Goal: Information Seeking & Learning: Learn about a topic

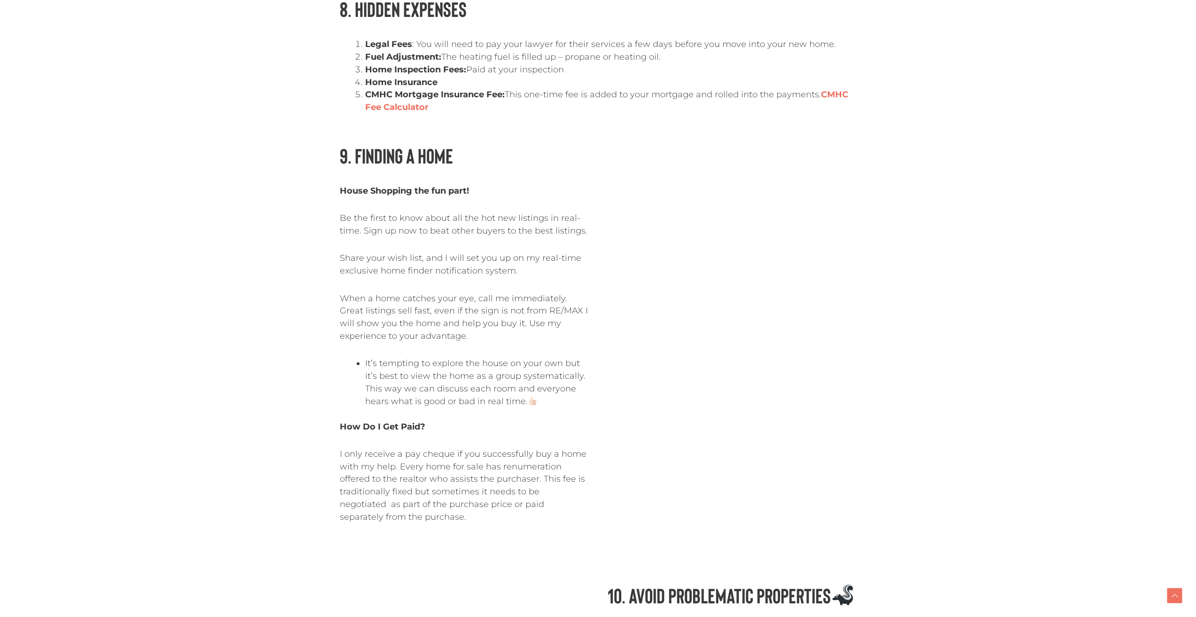
scroll to position [2538, 0]
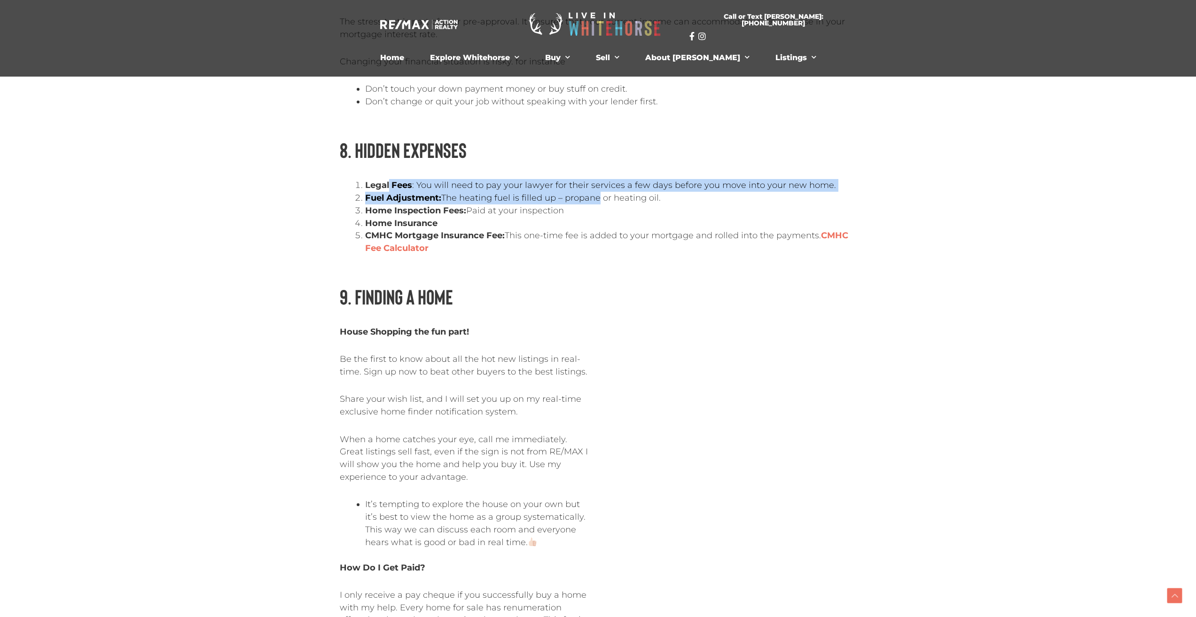
drag, startPoint x: 389, startPoint y: 145, endPoint x: 594, endPoint y: 162, distance: 205.7
click at [594, 179] on ol "Legal Fees : You will need to pay your lawyer for their services a few days bef…" at bounding box center [611, 217] width 492 height 76
click at [594, 192] on li "Fuel Adjustment: The heating fuel is filled up – propane or heating oil." at bounding box center [611, 198] width 492 height 13
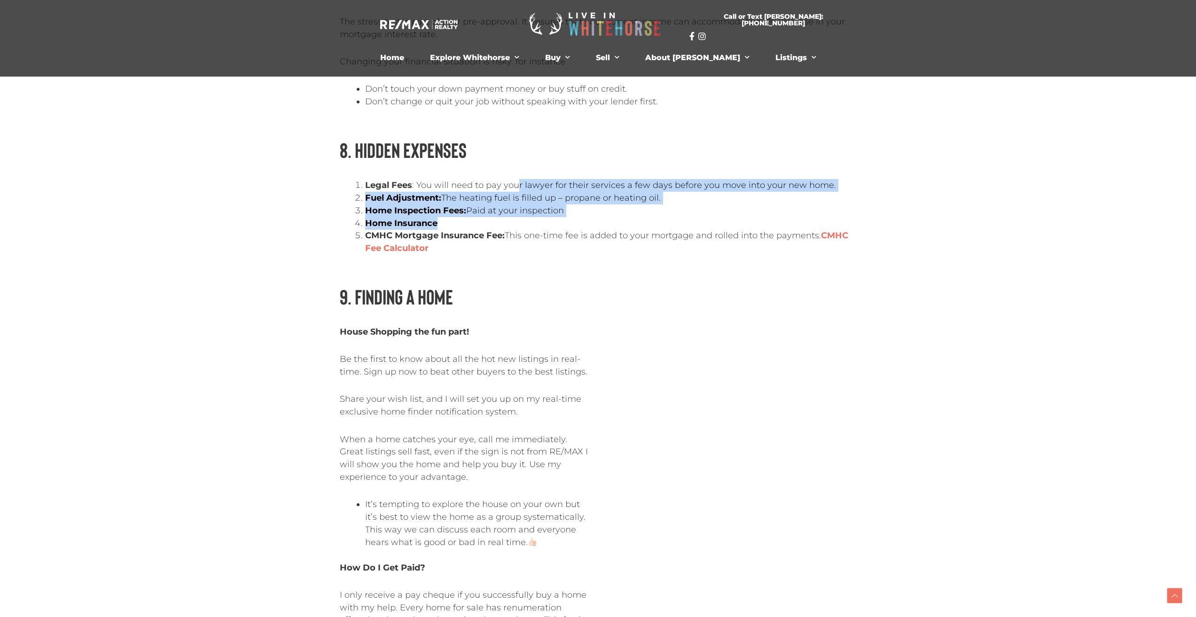
drag, startPoint x: 574, startPoint y: 179, endPoint x: 516, endPoint y: 142, distance: 68.9
click at [516, 179] on ol "Legal Fees : You will need to pay your lawyer for their services a few days bef…" at bounding box center [611, 217] width 492 height 76
click at [516, 179] on li "Legal Fees : You will need to pay your lawyer for their services a few days bef…" at bounding box center [611, 185] width 492 height 13
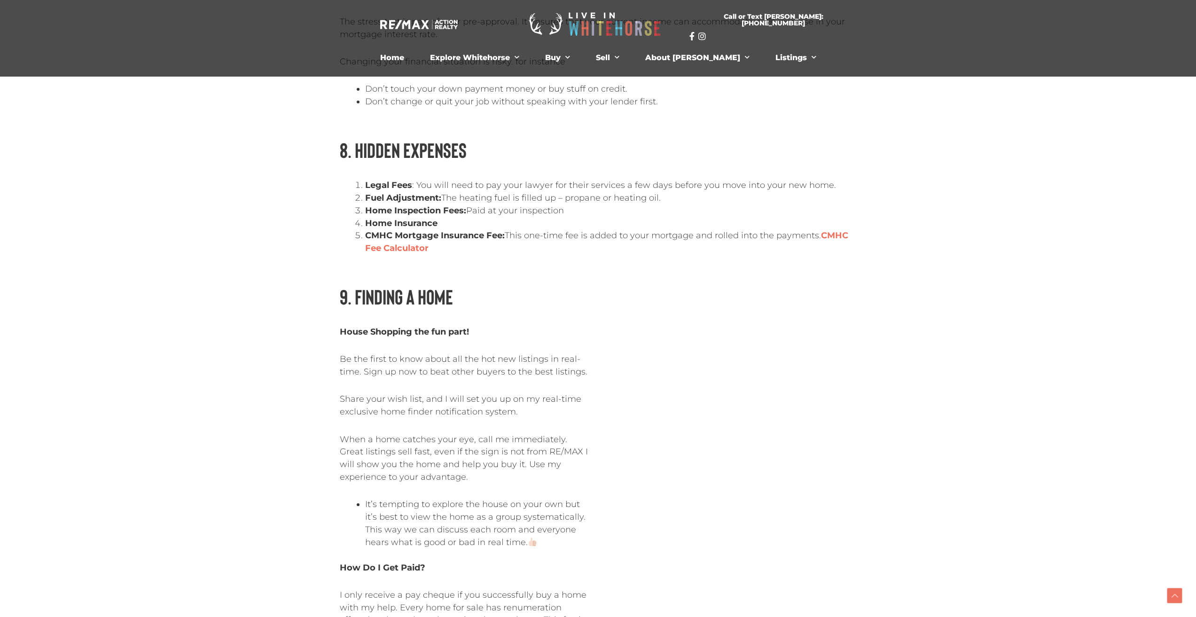
drag, startPoint x: 406, startPoint y: 145, endPoint x: 600, endPoint y: 172, distance: 195.5
click at [600, 179] on ol "Legal Fees : You will need to pay your lawyer for their services a few days bef…" at bounding box center [611, 217] width 492 height 76
click at [600, 204] on li "Home Inspection Fees: Paid at your inspection" at bounding box center [611, 210] width 492 height 13
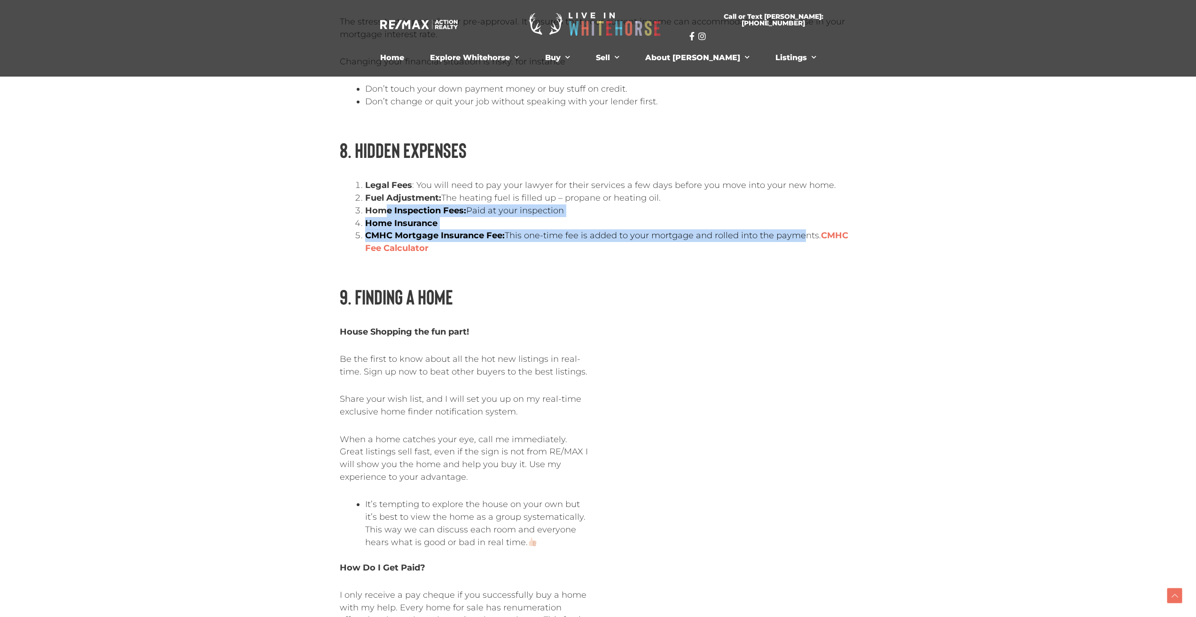
drag, startPoint x: 385, startPoint y: 171, endPoint x: 795, endPoint y: 195, distance: 411.6
click at [795, 195] on ol "Legal Fees : You will need to pay your lawyer for their services a few days bef…" at bounding box center [611, 217] width 492 height 76
click at [795, 229] on li "CMHC Mortgage Insurance Fee: This one-time fee is added to your mortgage and ro…" at bounding box center [611, 241] width 492 height 25
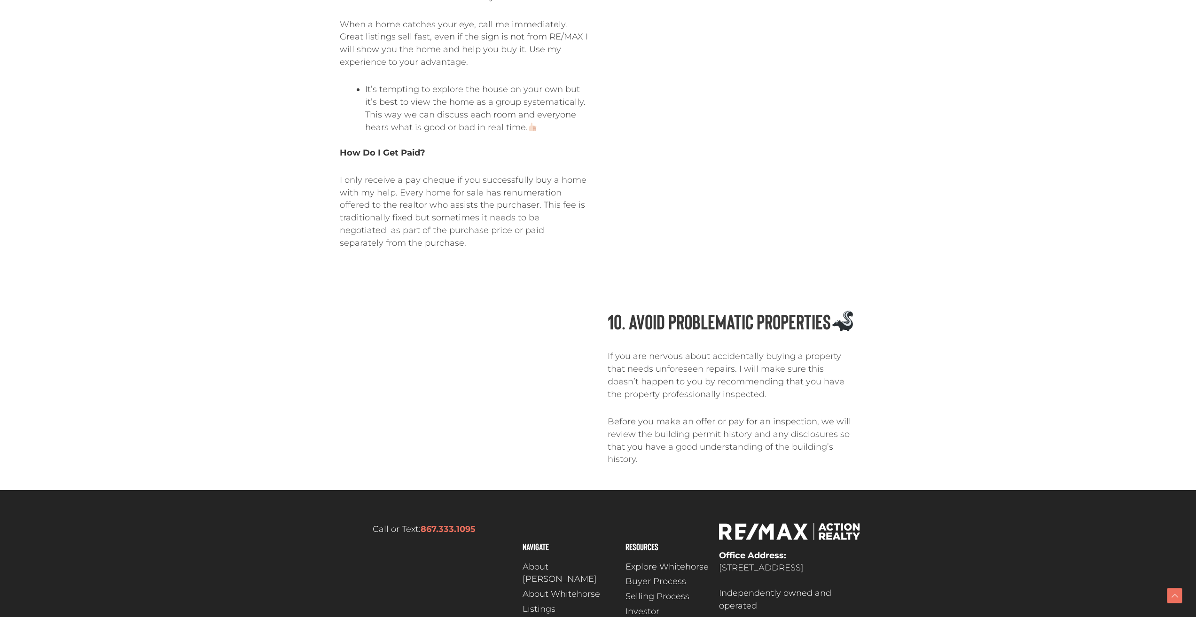
scroll to position [3009, 0]
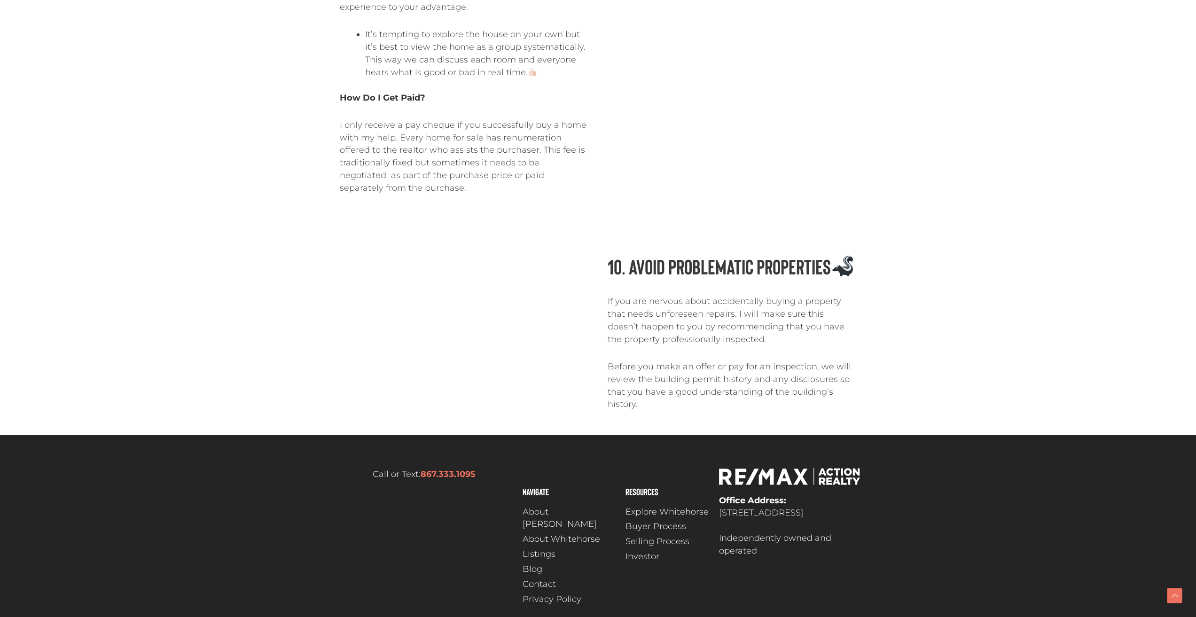
drag, startPoint x: 395, startPoint y: 146, endPoint x: 364, endPoint y: 86, distance: 67.7
click at [364, 119] on p "I only receive a pay cheque if you successfully buy a home with my help. Every …" at bounding box center [464, 157] width 249 height 76
drag, startPoint x: 350, startPoint y: 88, endPoint x: 537, endPoint y: 98, distance: 187.4
click at [537, 119] on p "I only receive a pay cheque if you successfully buy a home with my help. Every …" at bounding box center [464, 157] width 249 height 76
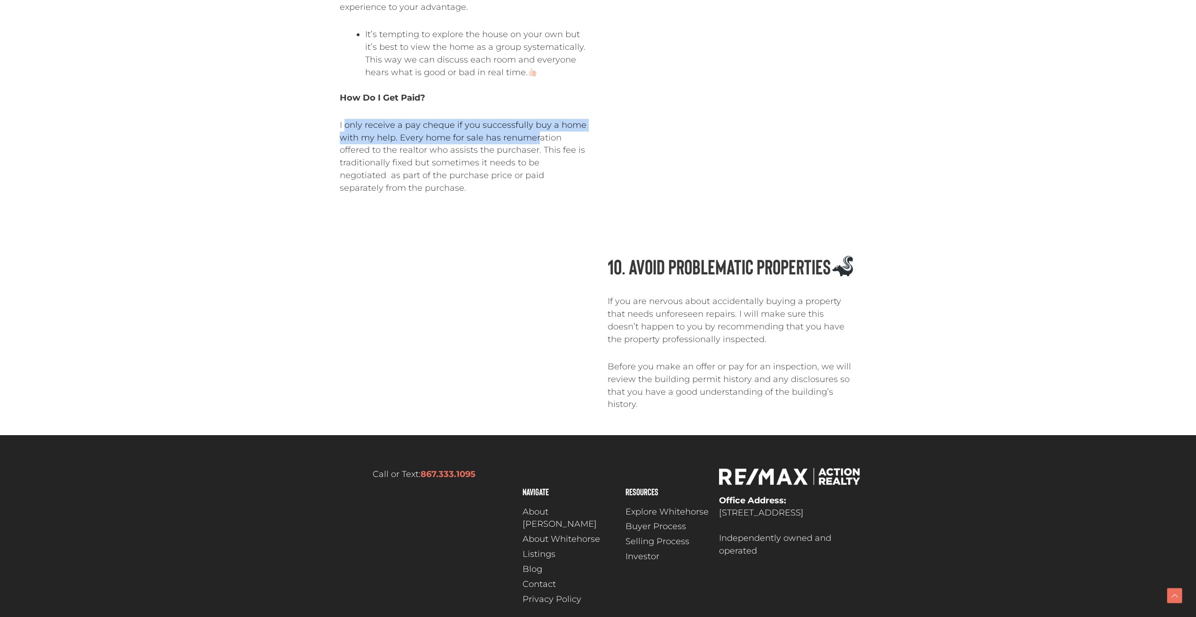
click at [537, 119] on p "I only receive a pay cheque if you successfully buy a home with my help. Every …" at bounding box center [464, 157] width 249 height 76
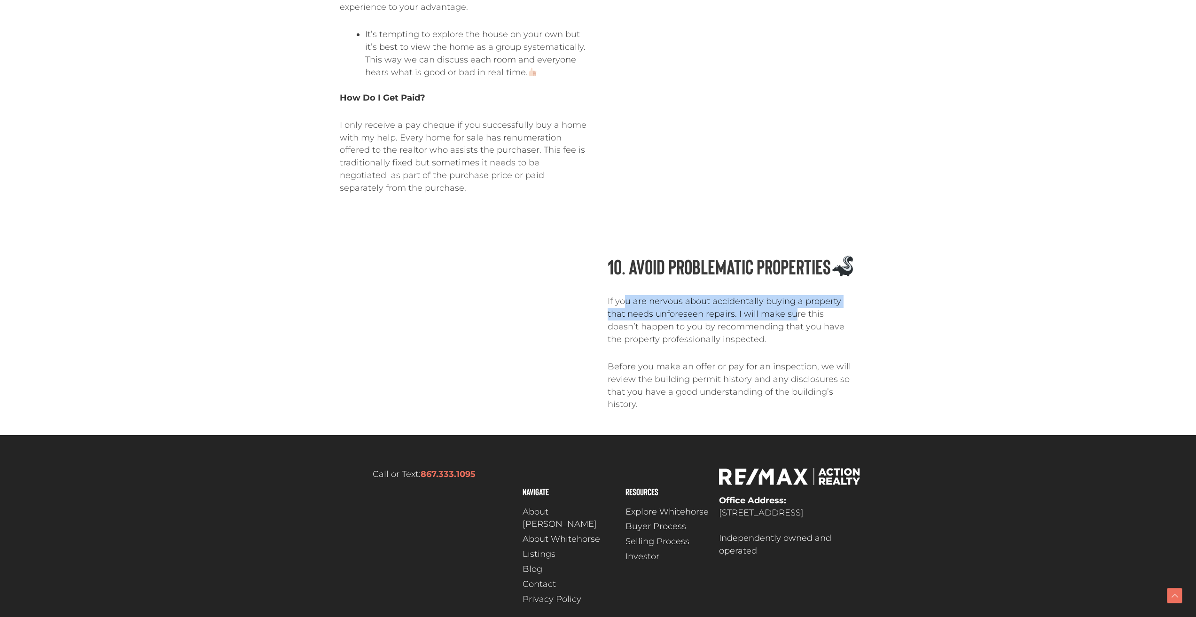
drag, startPoint x: 626, startPoint y: 276, endPoint x: 794, endPoint y: 299, distance: 169.9
click at [794, 299] on div "10. Avoid Problematic Properties If you are nervous about accidentally buying a…" at bounding box center [732, 340] width 268 height 189
click at [794, 299] on p "If you are nervous about accidentally buying a property that needs unforeseen r…" at bounding box center [732, 320] width 249 height 50
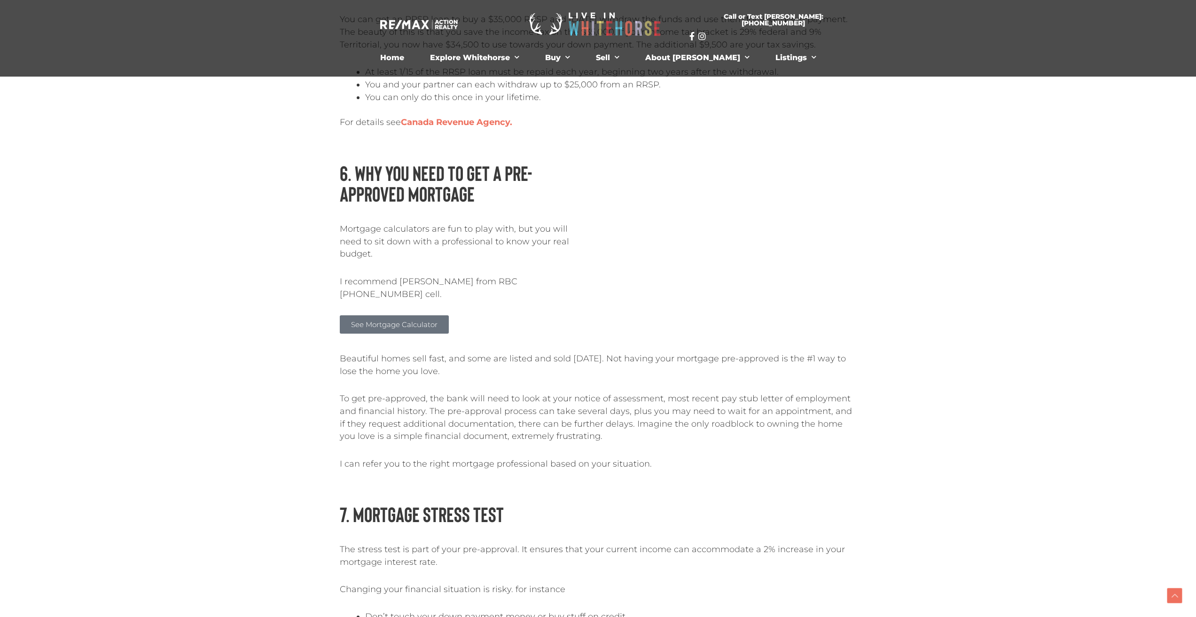
scroll to position [1833, 0]
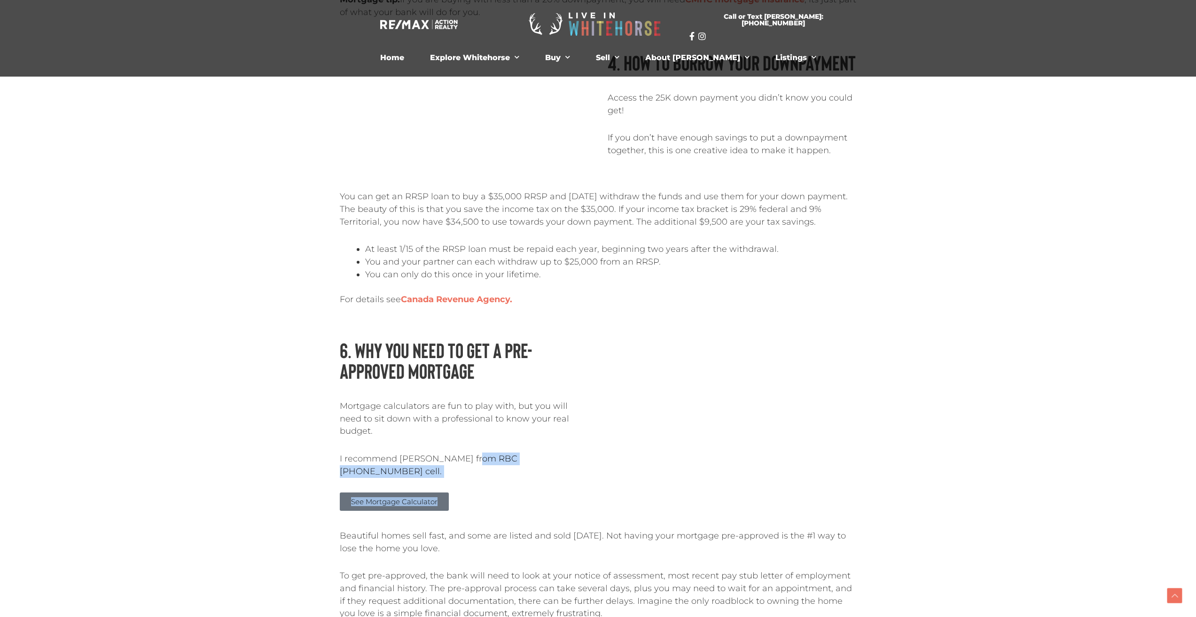
drag, startPoint x: 467, startPoint y: 430, endPoint x: 558, endPoint y: 448, distance: 92.9
click at [558, 449] on div "6. Why You Need to Get a Pre-Approved Mortgage Mortgage calculators are fun to …" at bounding box center [464, 425] width 268 height 190
click at [558, 448] on div "6. Why You Need to Get a Pre-Approved Mortgage Mortgage calculators are fun to …" at bounding box center [464, 425] width 268 height 190
drag, startPoint x: 340, startPoint y: 400, endPoint x: 457, endPoint y: 402, distance: 116.6
click at [457, 402] on p "Mortgage calculators are fun to play with, but you will need to sit down with a…" at bounding box center [464, 419] width 249 height 38
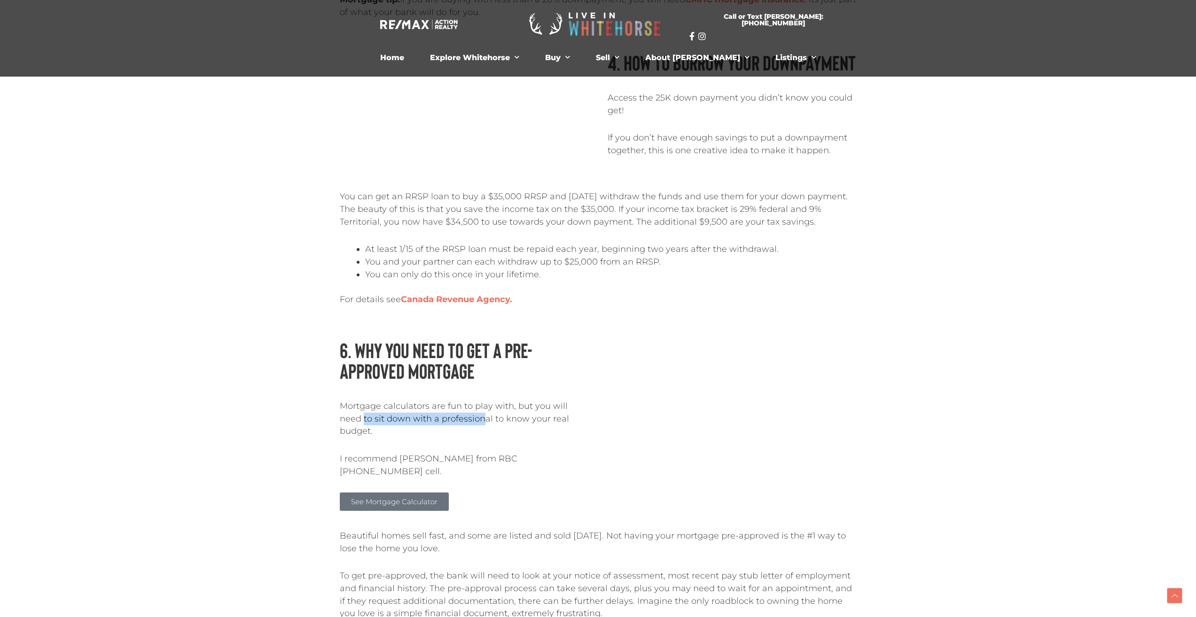
click at [457, 402] on p "Mortgage calculators are fun to play with, but you will need to sit down with a…" at bounding box center [464, 419] width 249 height 38
click at [535, 413] on div "Mortgage calculators are fun to play with, but you will need to sit down with a…" at bounding box center [464, 439] width 249 height 78
click at [385, 498] on span "See Mortgage Calculator" at bounding box center [394, 501] width 86 height 7
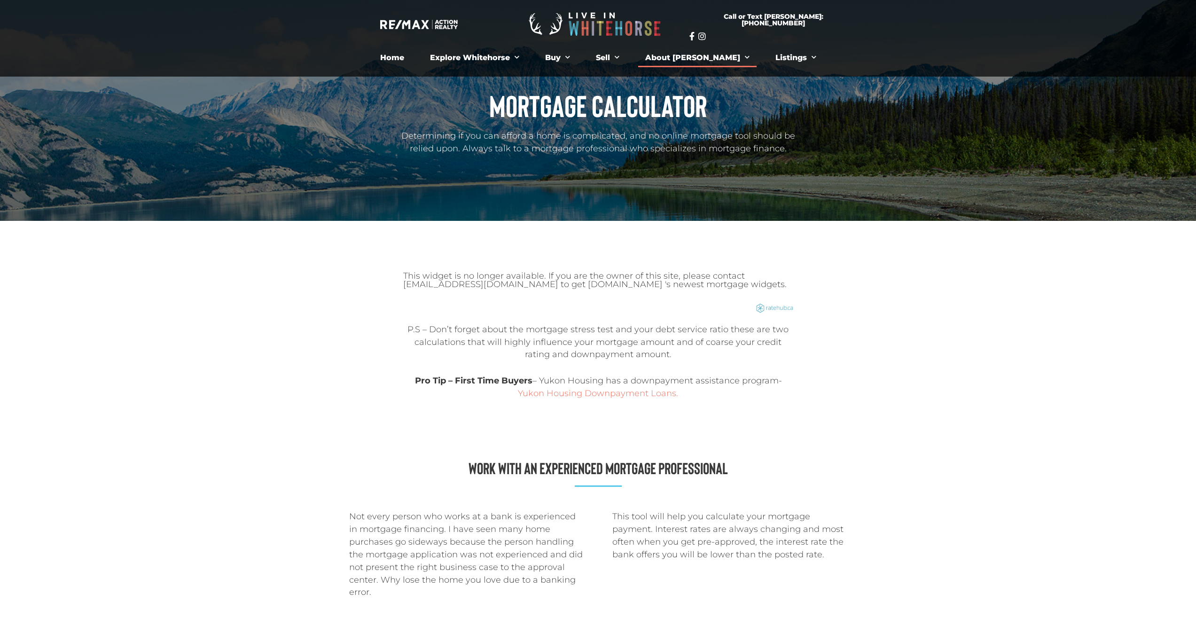
click at [740, 57] on span "Menu" at bounding box center [744, 57] width 9 height 15
click at [697, 79] on link "Bio" at bounding box center [668, 74] width 61 height 15
